Goal: Task Accomplishment & Management: Manage account settings

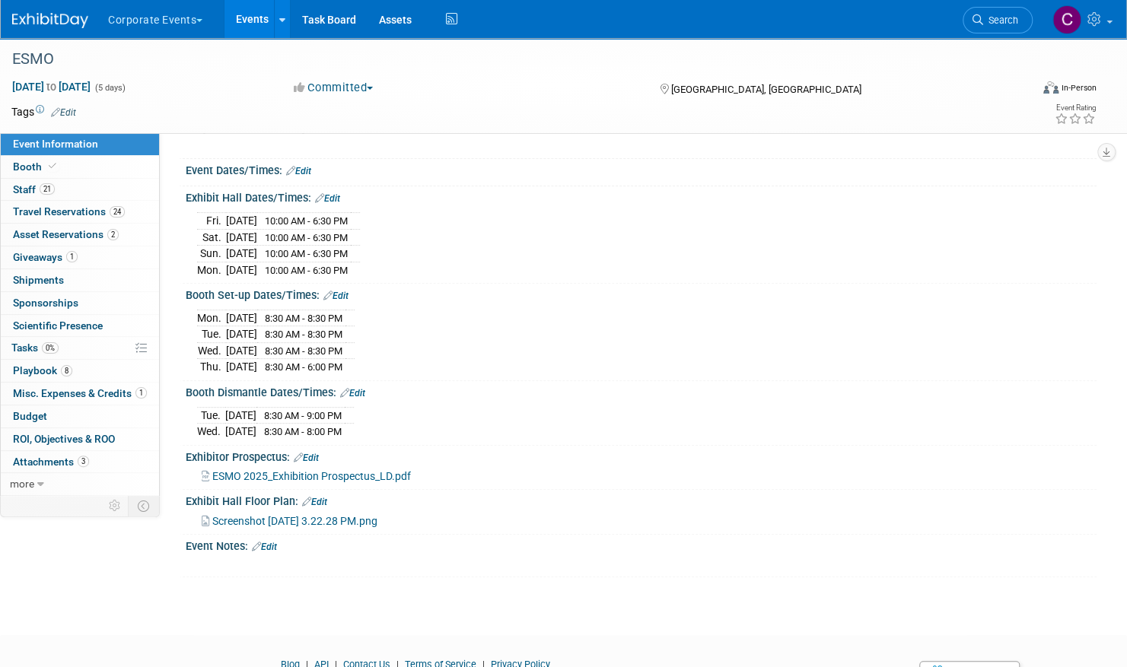
scroll to position [152, 0]
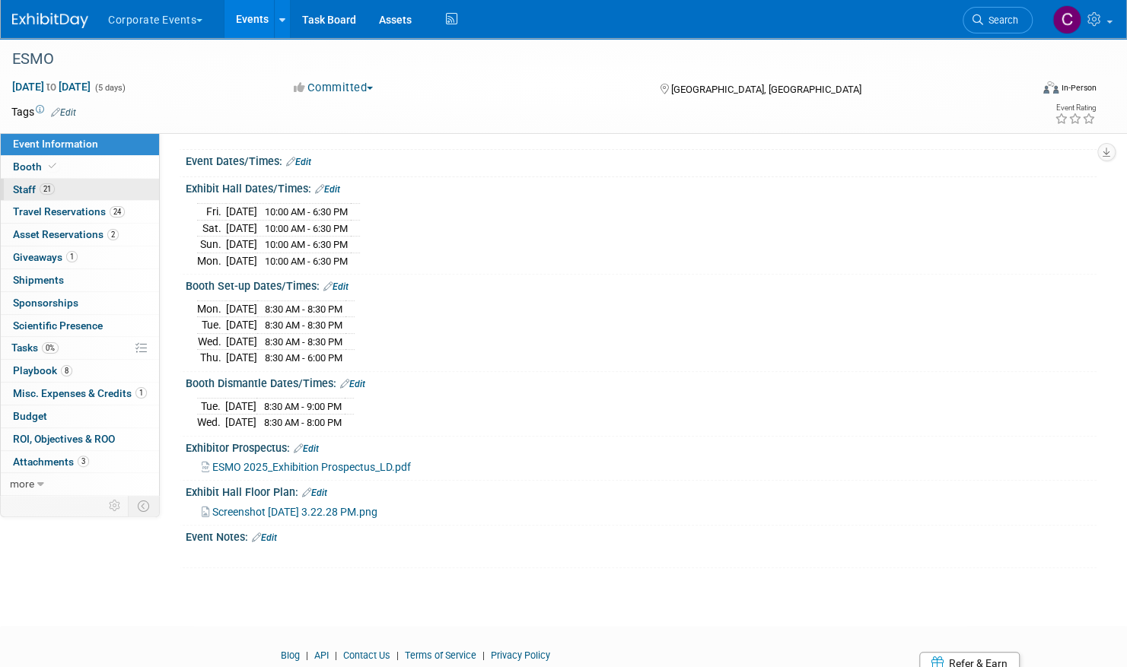
click at [23, 187] on span "Staff 21" at bounding box center [34, 189] width 42 height 12
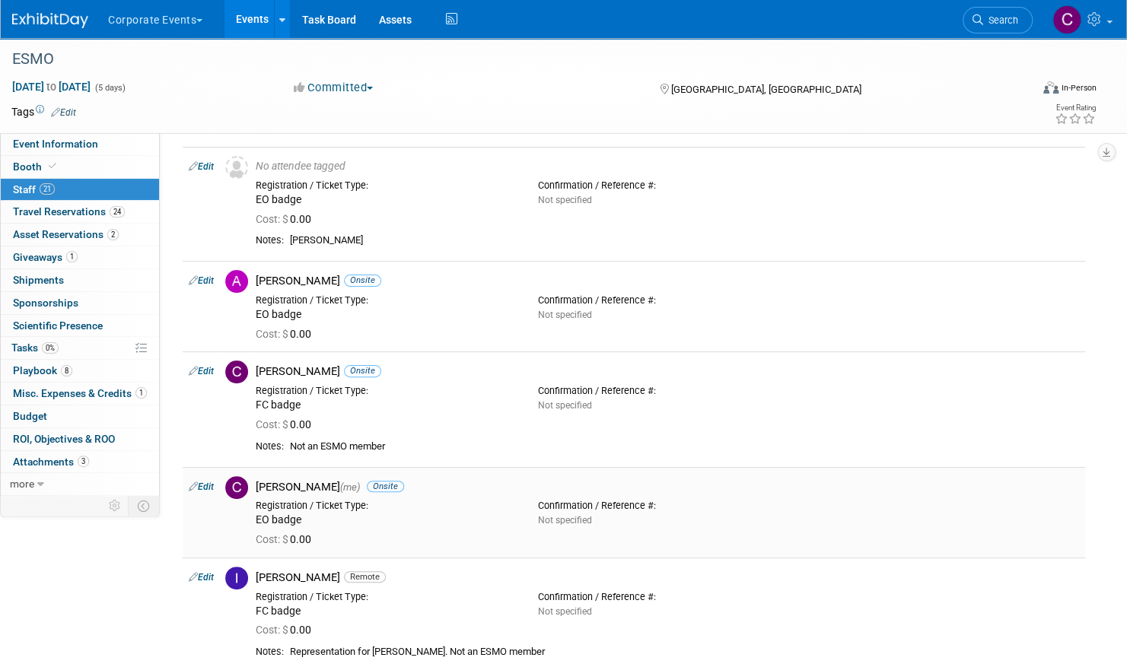
scroll to position [76, 0]
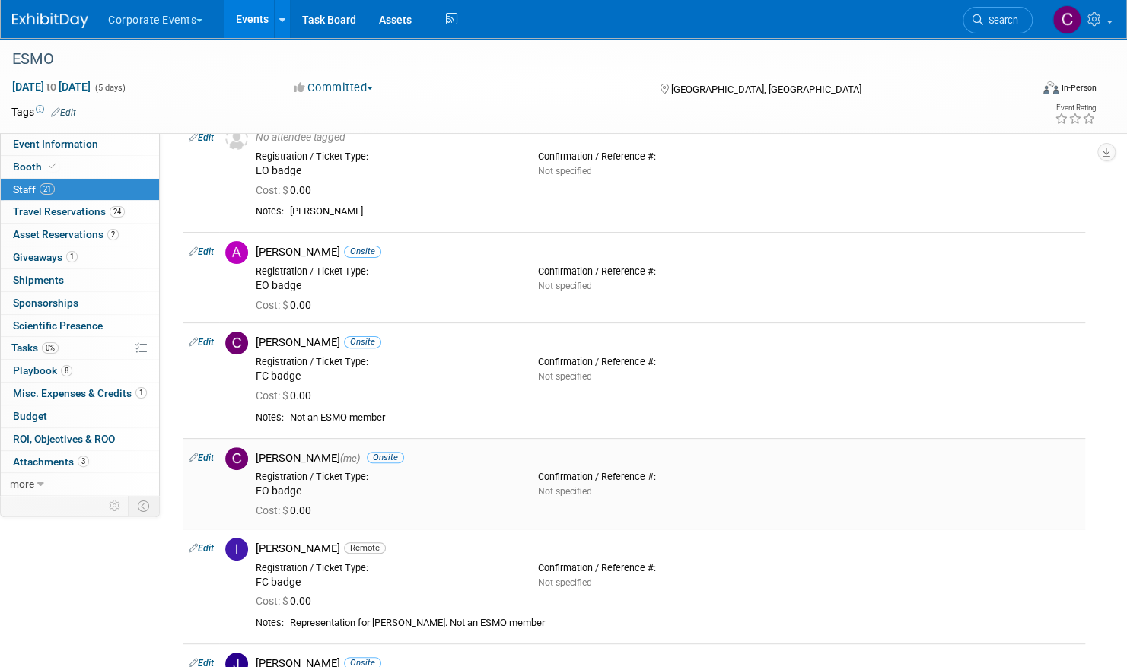
click at [495, 476] on div "Registration / Ticket Type:" at bounding box center [385, 477] width 259 height 12
click at [207, 457] on link "Edit" at bounding box center [201, 458] width 25 height 11
select select "6590a48f-d78b-4b8d-9f96-6f4e50e10ba2"
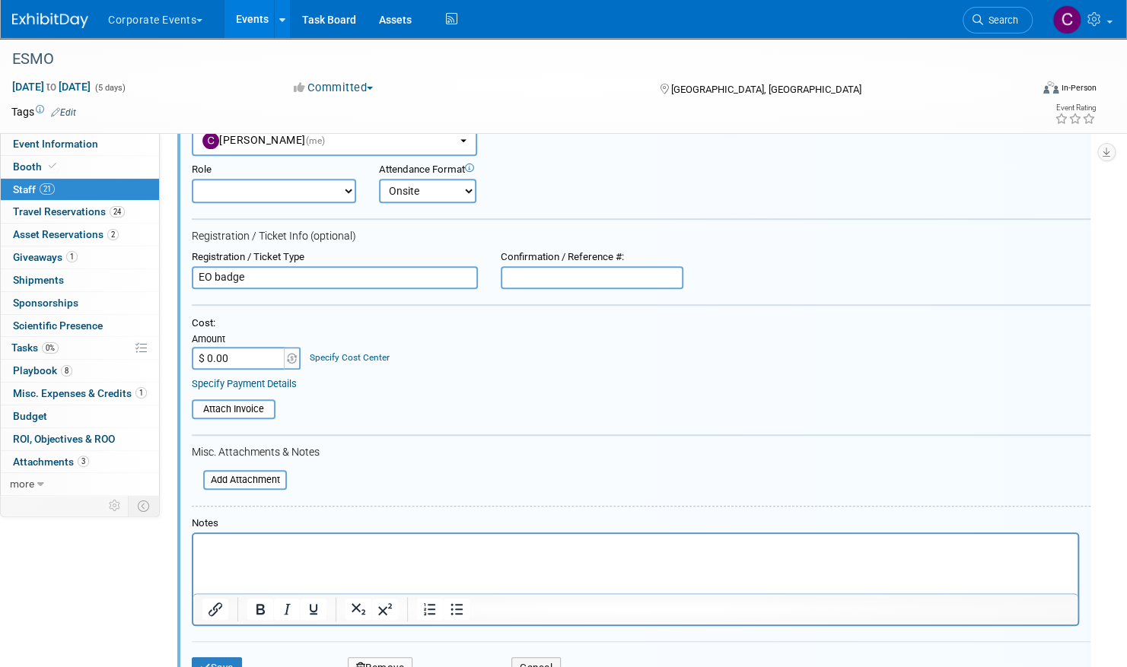
scroll to position [533, 0]
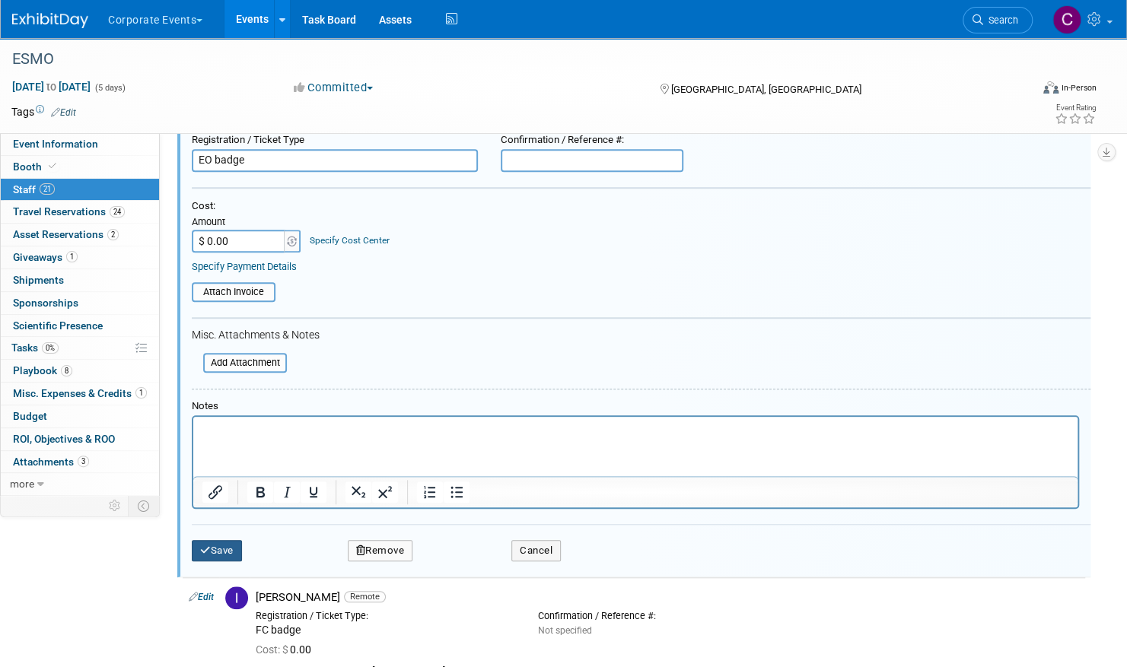
click at [218, 552] on button "Save" at bounding box center [217, 550] width 50 height 21
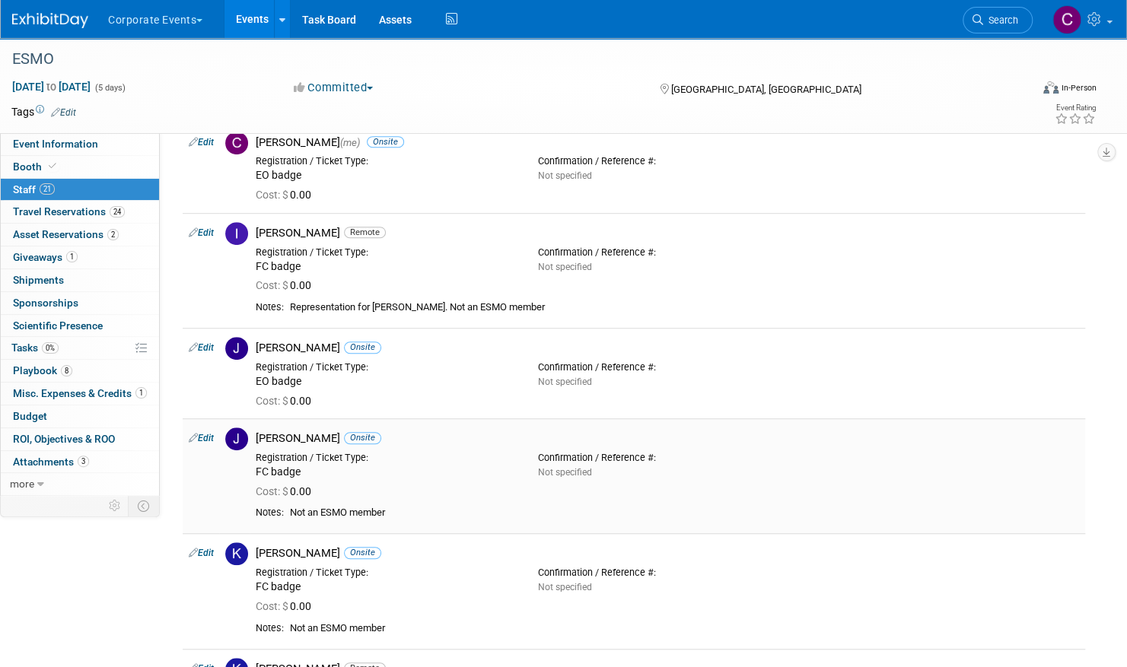
scroll to position [228, 0]
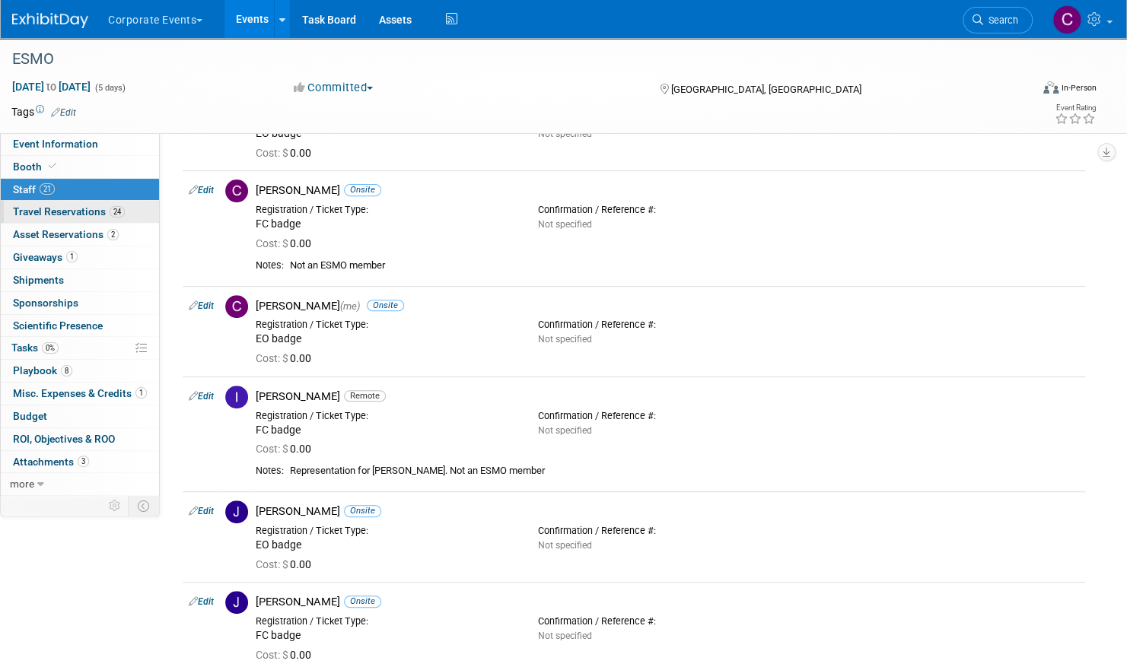
click at [83, 211] on span "Travel Reservations 24" at bounding box center [69, 211] width 112 height 12
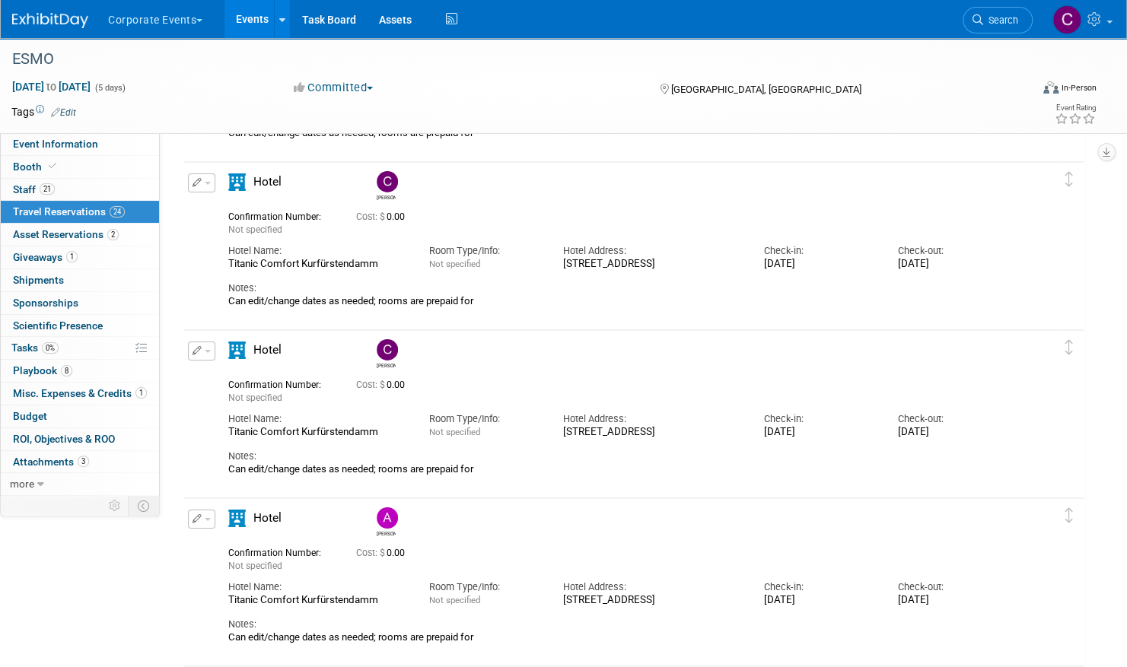
scroll to position [2891, 0]
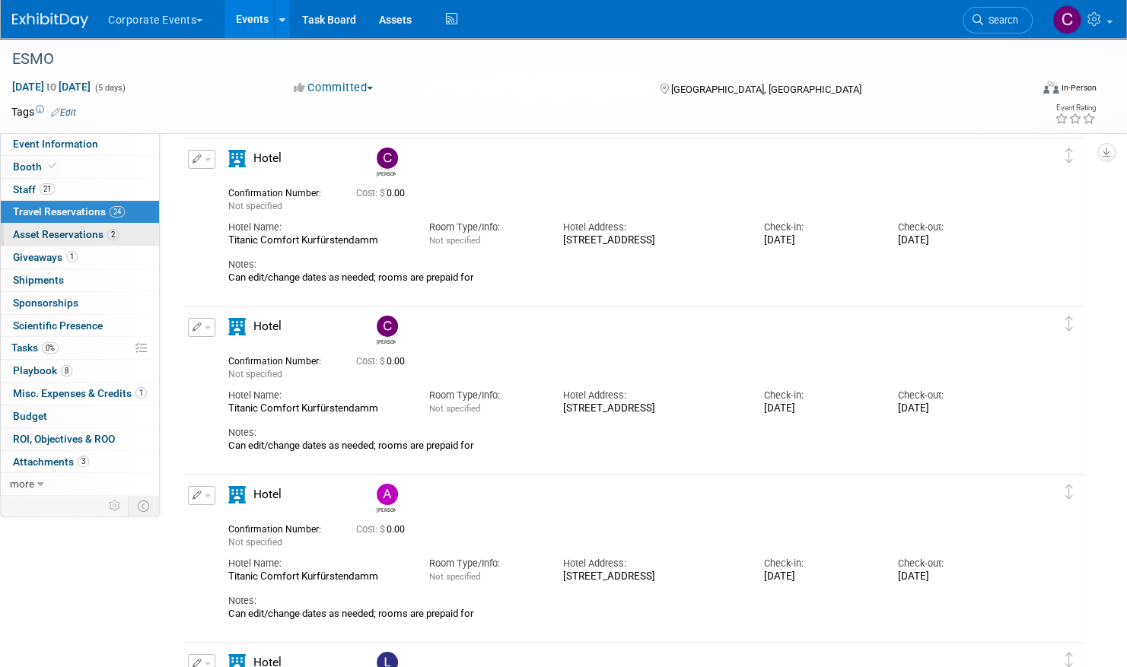
click at [84, 229] on span "Asset Reservations 2" at bounding box center [66, 234] width 106 height 12
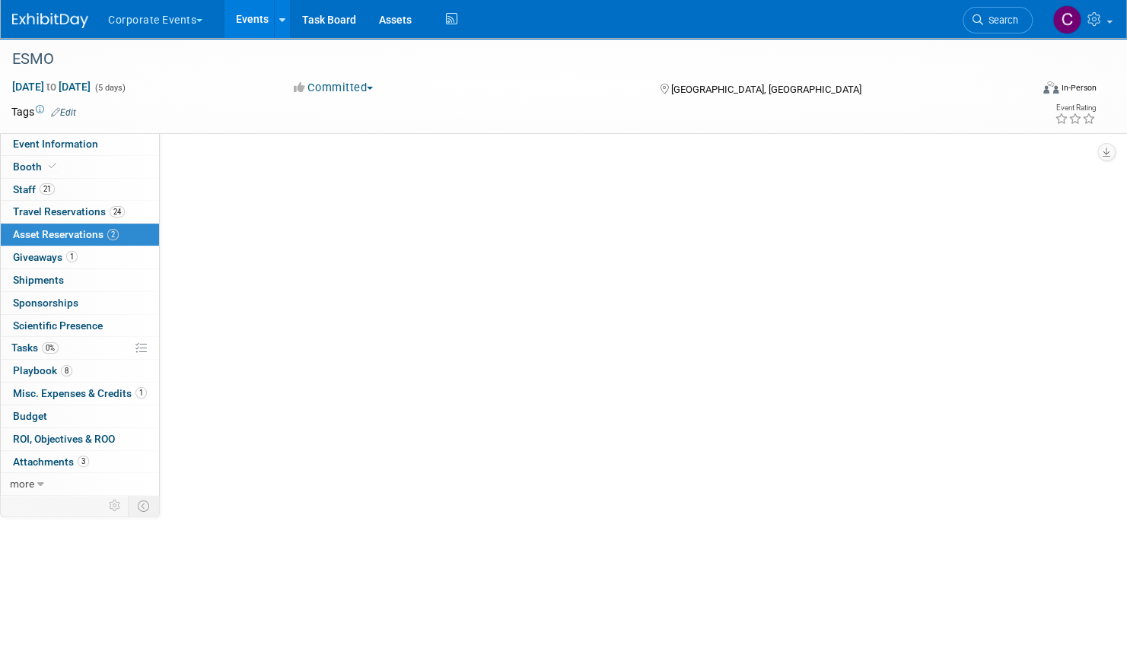
scroll to position [0, 0]
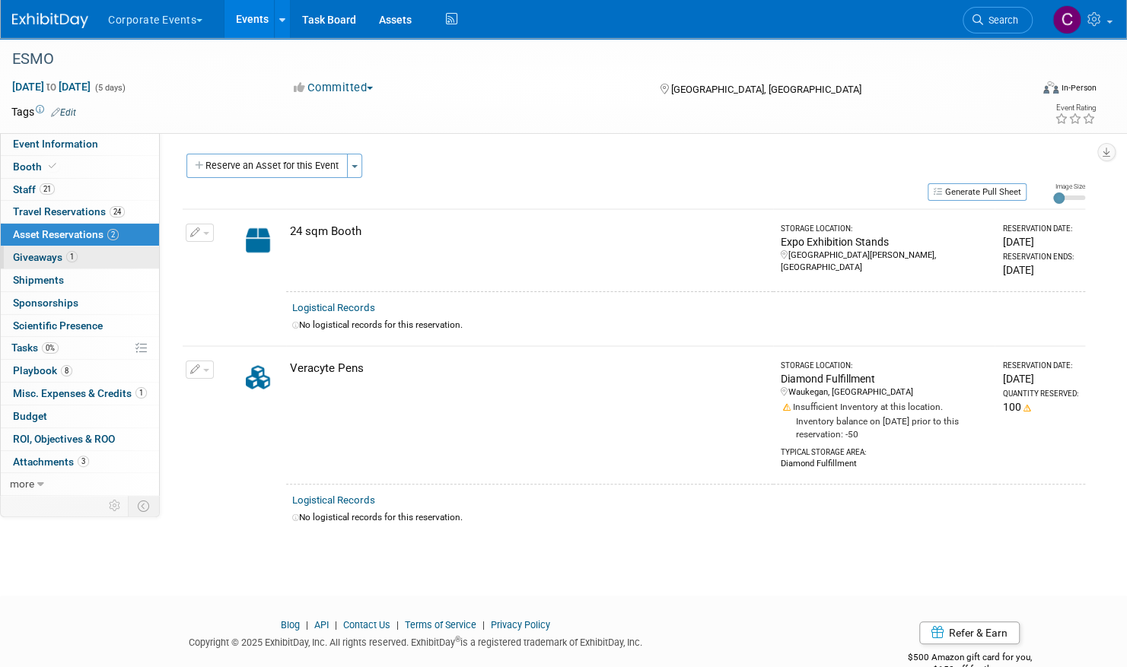
click at [41, 259] on span "Giveaways 1" at bounding box center [45, 257] width 65 height 12
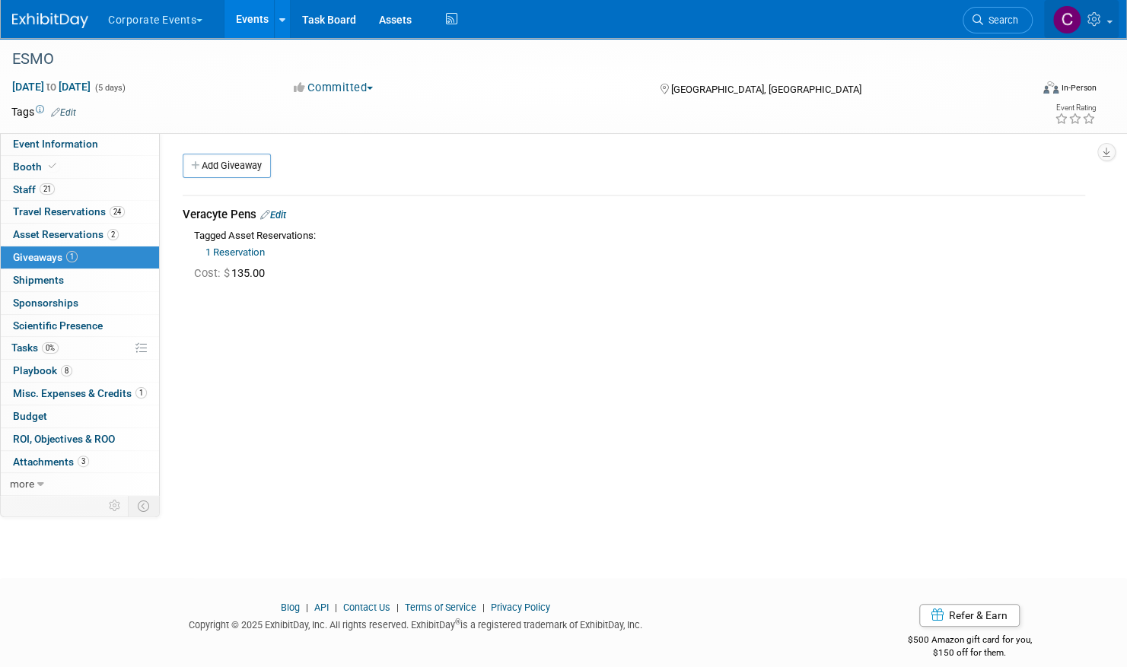
click at [1067, 14] on img at bounding box center [1066, 19] width 29 height 29
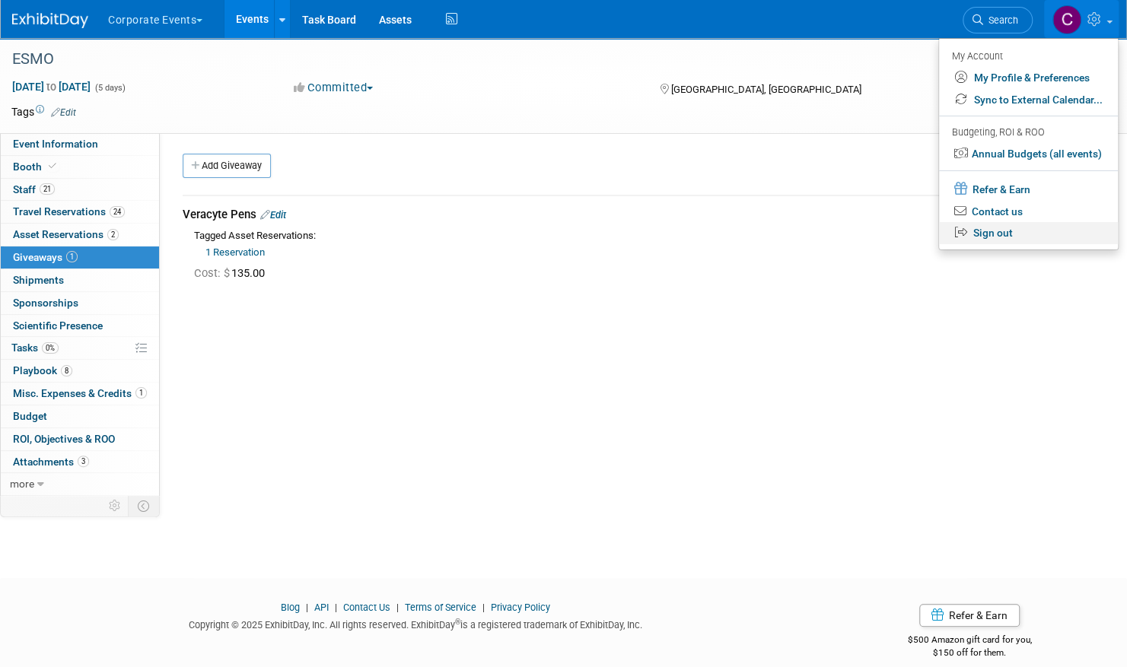
click at [1009, 234] on link "Sign out" at bounding box center [1028, 233] width 179 height 22
